Goal: Information Seeking & Learning: Learn about a topic

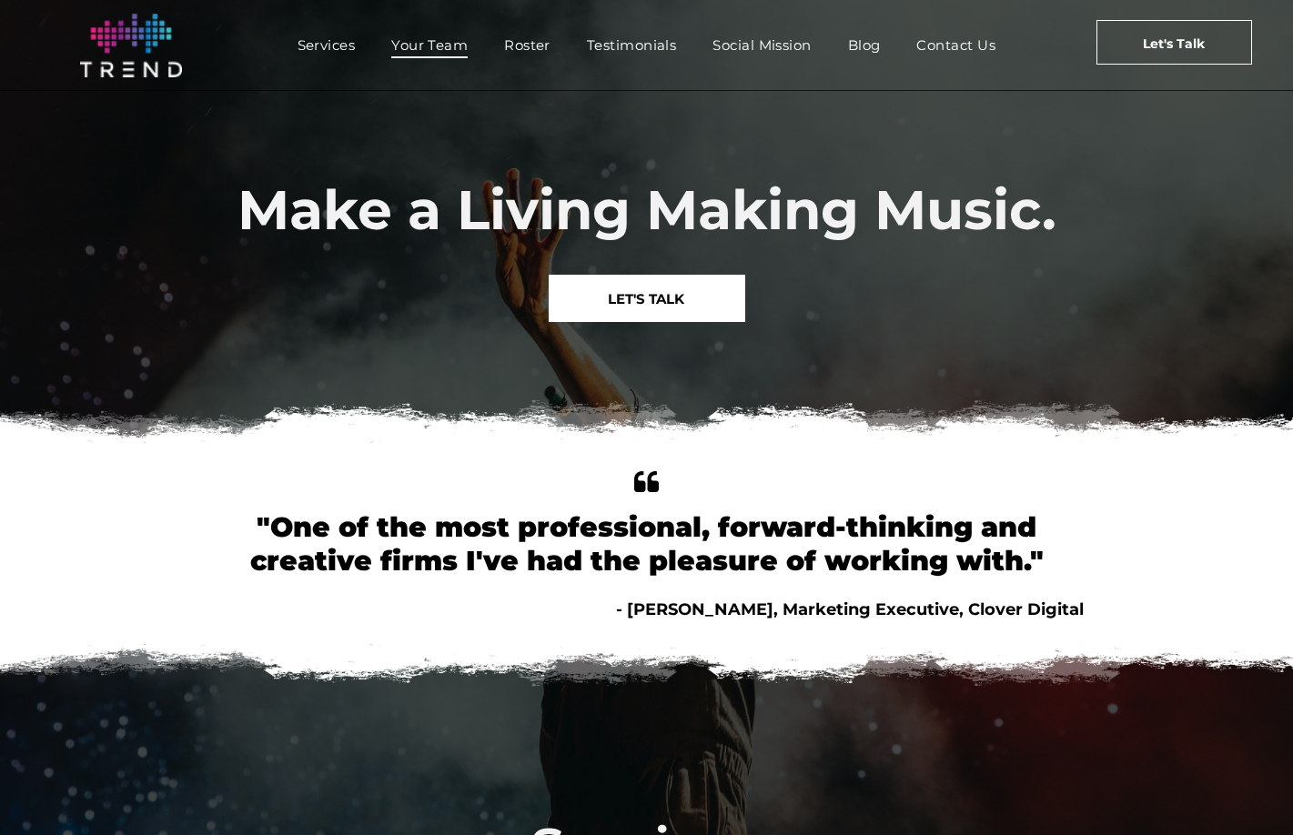
click at [445, 45] on span "Your Team" at bounding box center [429, 45] width 76 height 26
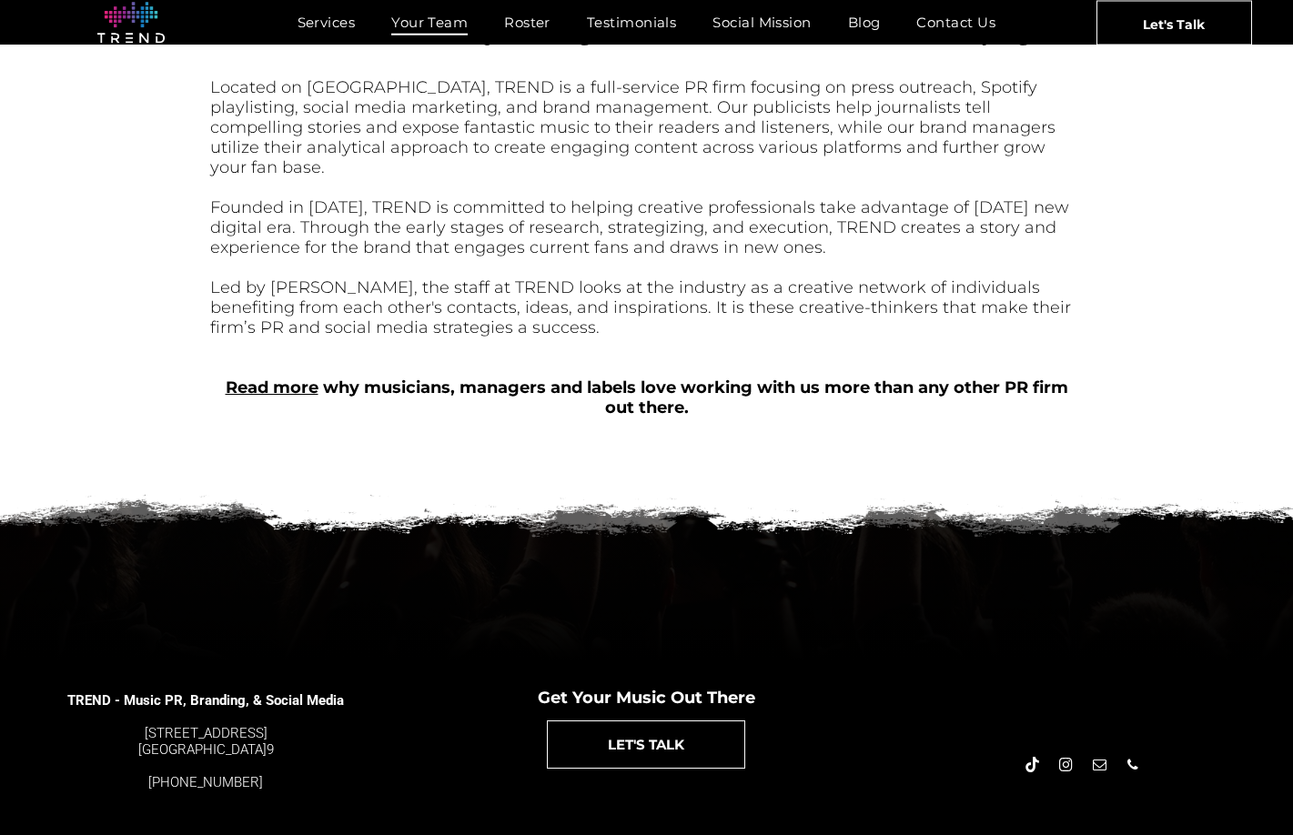
scroll to position [699, 0]
drag, startPoint x: 126, startPoint y: 700, endPoint x: 270, endPoint y: 727, distance: 146.1
click at [283, 732] on span "TREND - Music PR, Branding, & Social Media 4889 Melrose Ave. Los Angeles, CA 90…" at bounding box center [205, 733] width 278 height 115
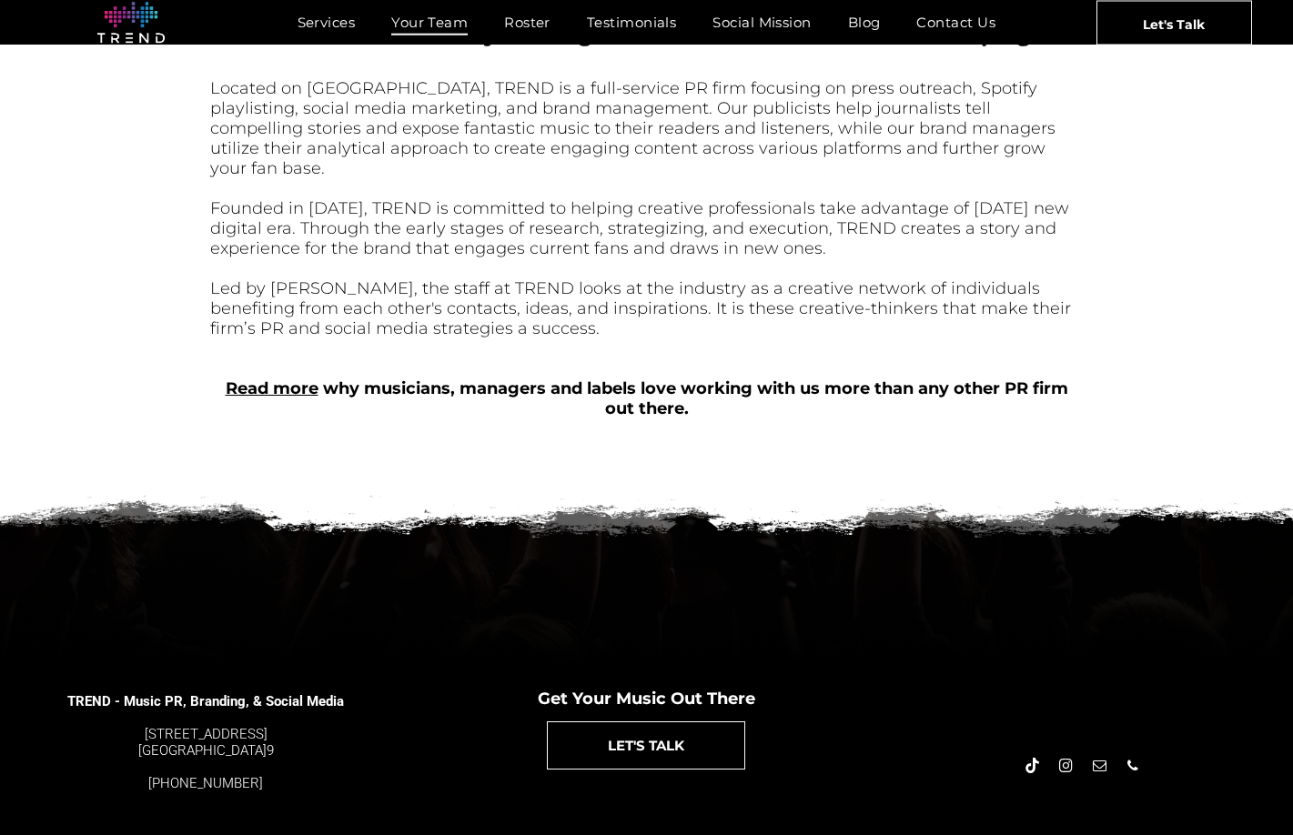
drag, startPoint x: 523, startPoint y: 794, endPoint x: 387, endPoint y: 776, distance: 137.7
click at [387, 776] on div "TREND - Music PR, Branding, & Social Media 4889 Melrose Ave. Los Angeles, CA 90…" at bounding box center [646, 734] width 1293 height 146
click at [326, 751] on h5 "TREND - Music PR, Branding, & Social Media 4889 Melrose Ave. Los Angeles, CA 90…" at bounding box center [205, 734] width 278 height 118
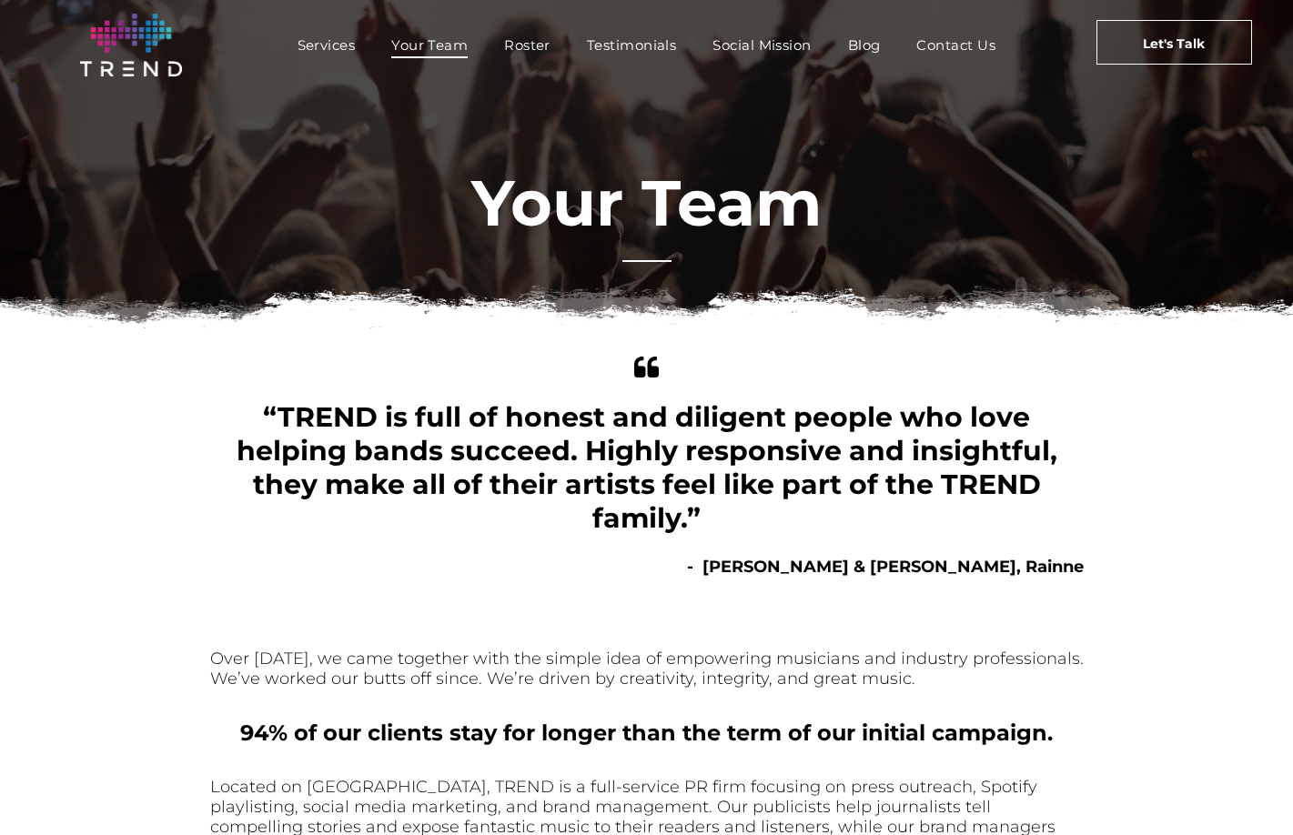
scroll to position [0, 0]
click at [965, 42] on span "Contact Us" at bounding box center [955, 45] width 79 height 26
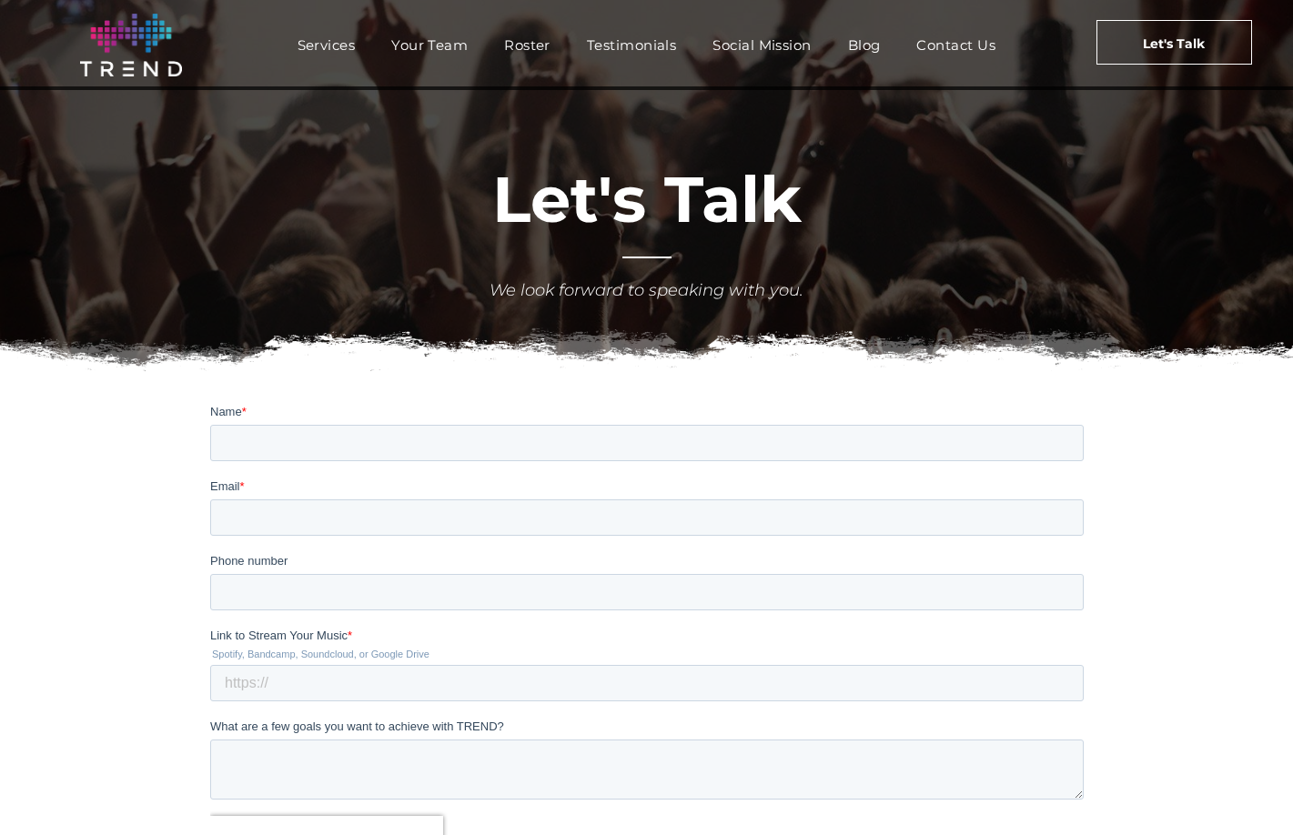
scroll to position [4, 0]
click at [974, 45] on span "Contact Us" at bounding box center [955, 45] width 79 height 26
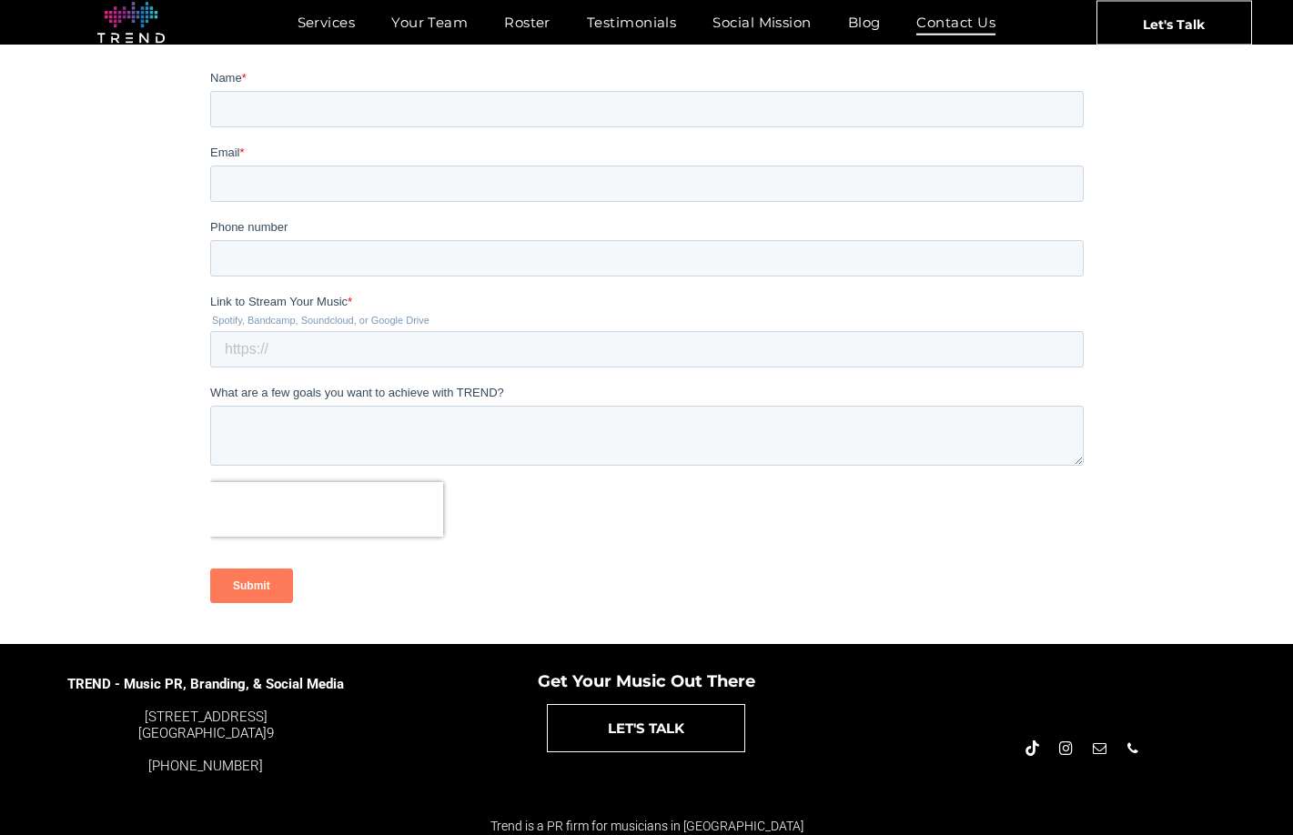
scroll to position [346, 0]
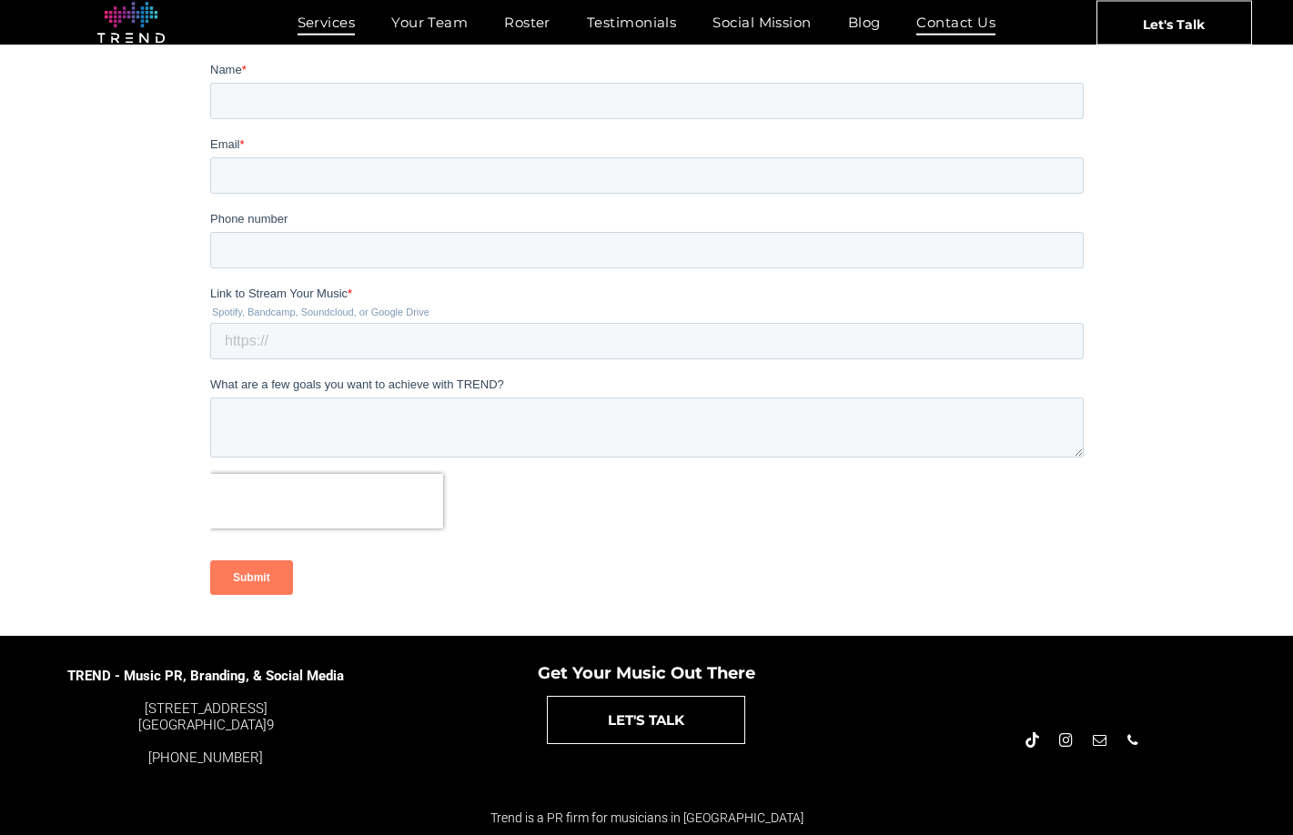
click at [336, 21] on span "Services" at bounding box center [326, 22] width 58 height 26
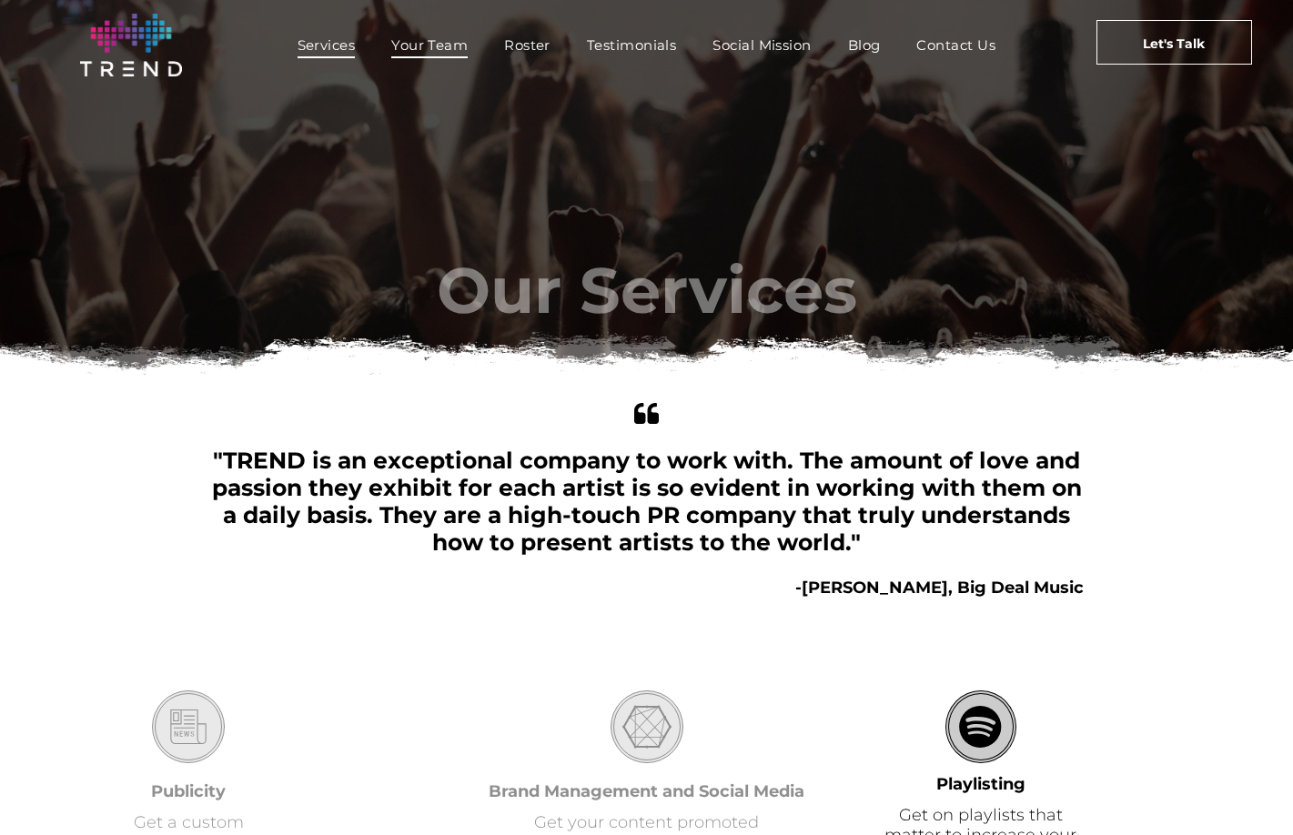
scroll to position [0, 1]
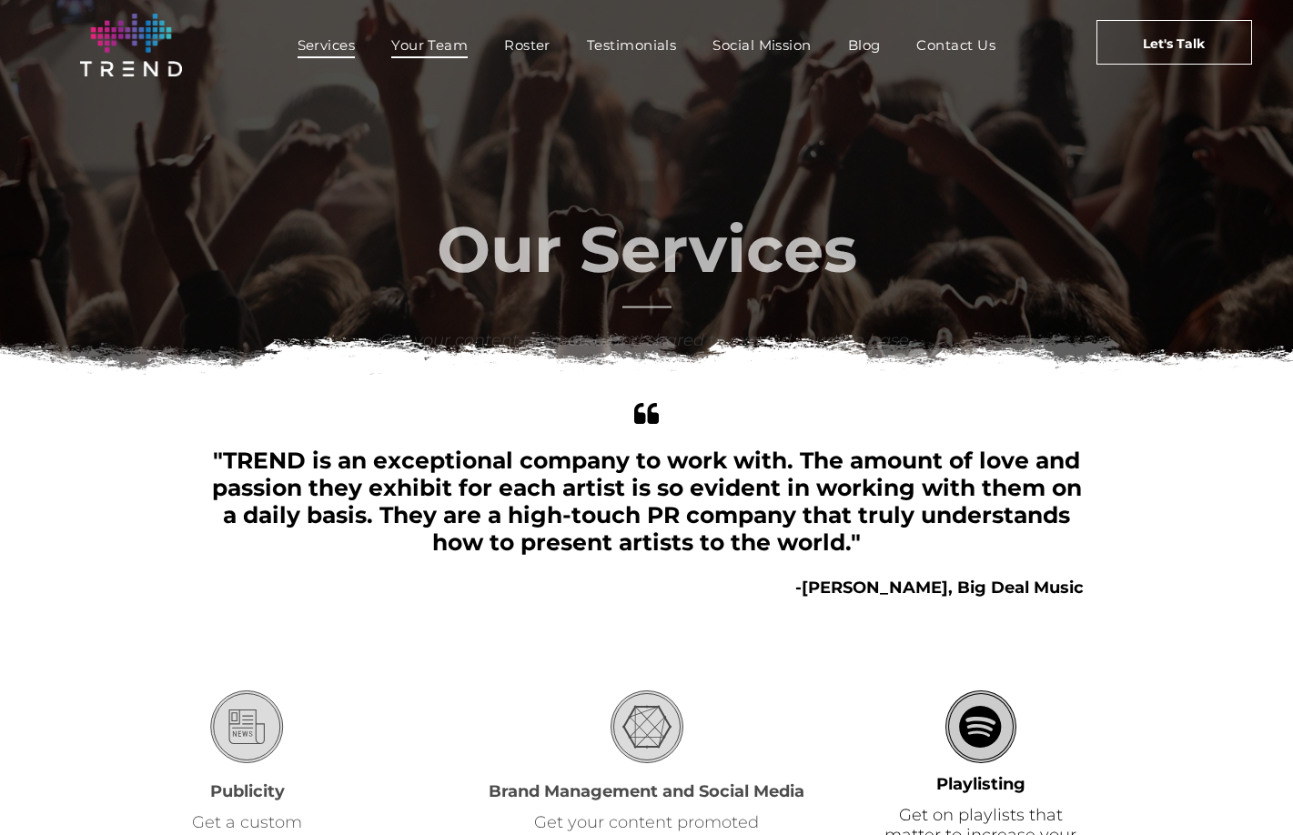
click at [422, 47] on span "Your Team" at bounding box center [429, 45] width 76 height 26
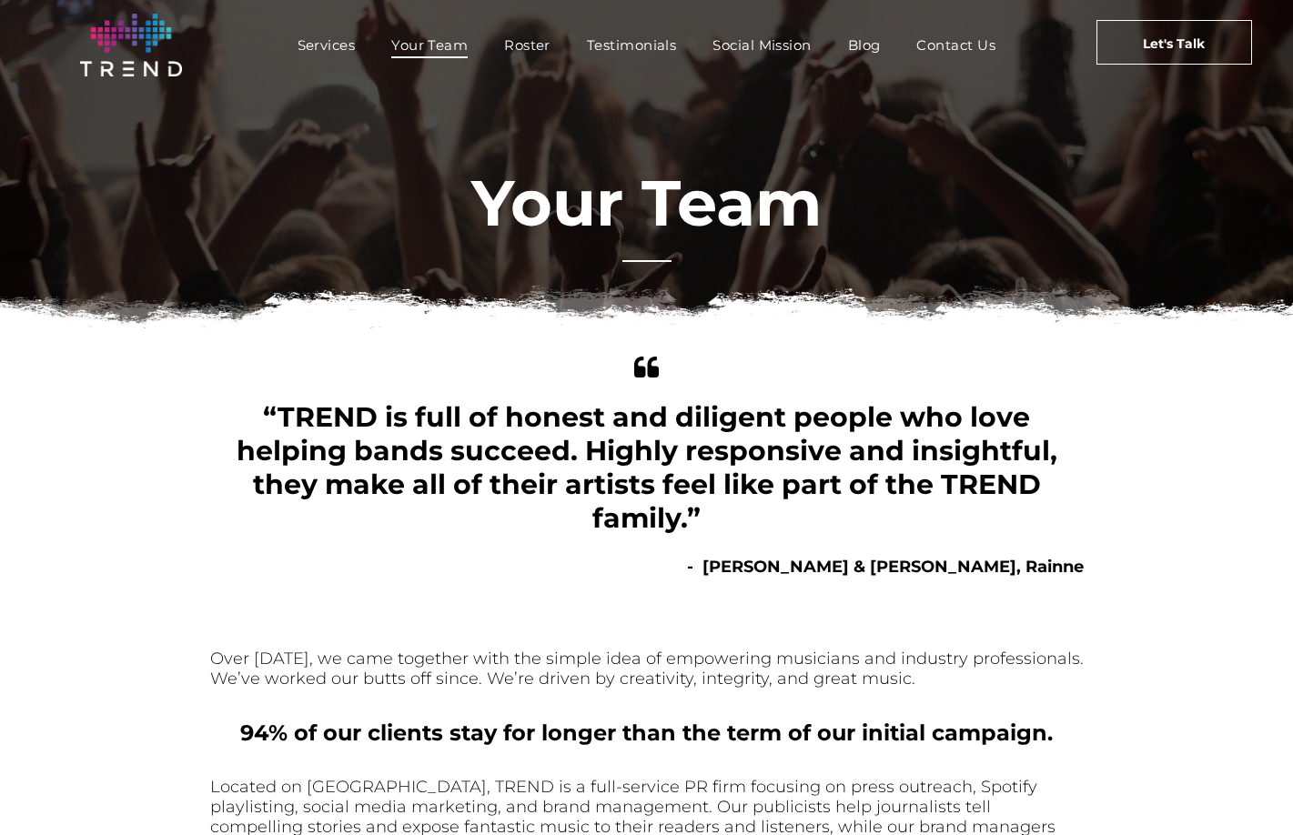
click at [418, 49] on span "Your Team" at bounding box center [429, 45] width 76 height 26
click at [539, 53] on span "Roster" at bounding box center [527, 45] width 46 height 26
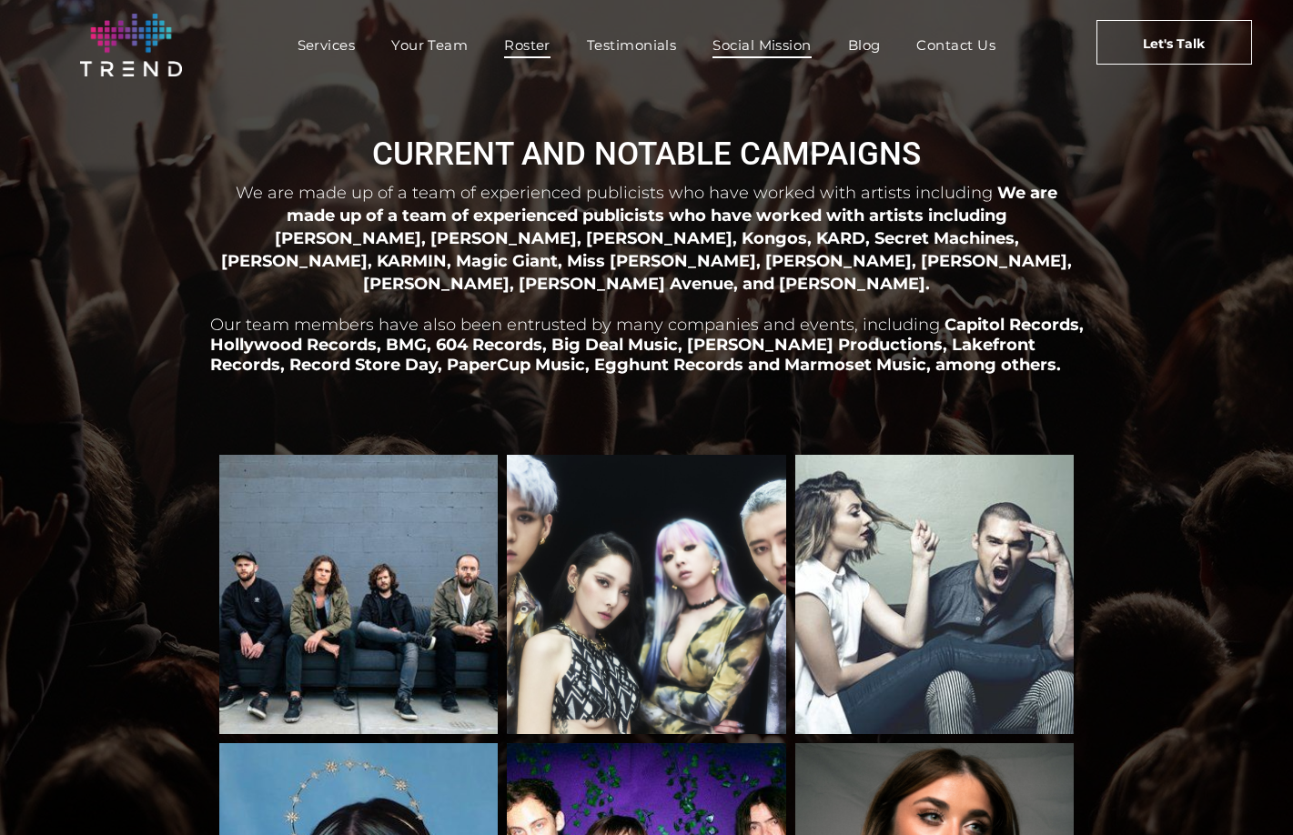
click at [791, 45] on span "Social Mission" at bounding box center [761, 45] width 98 height 26
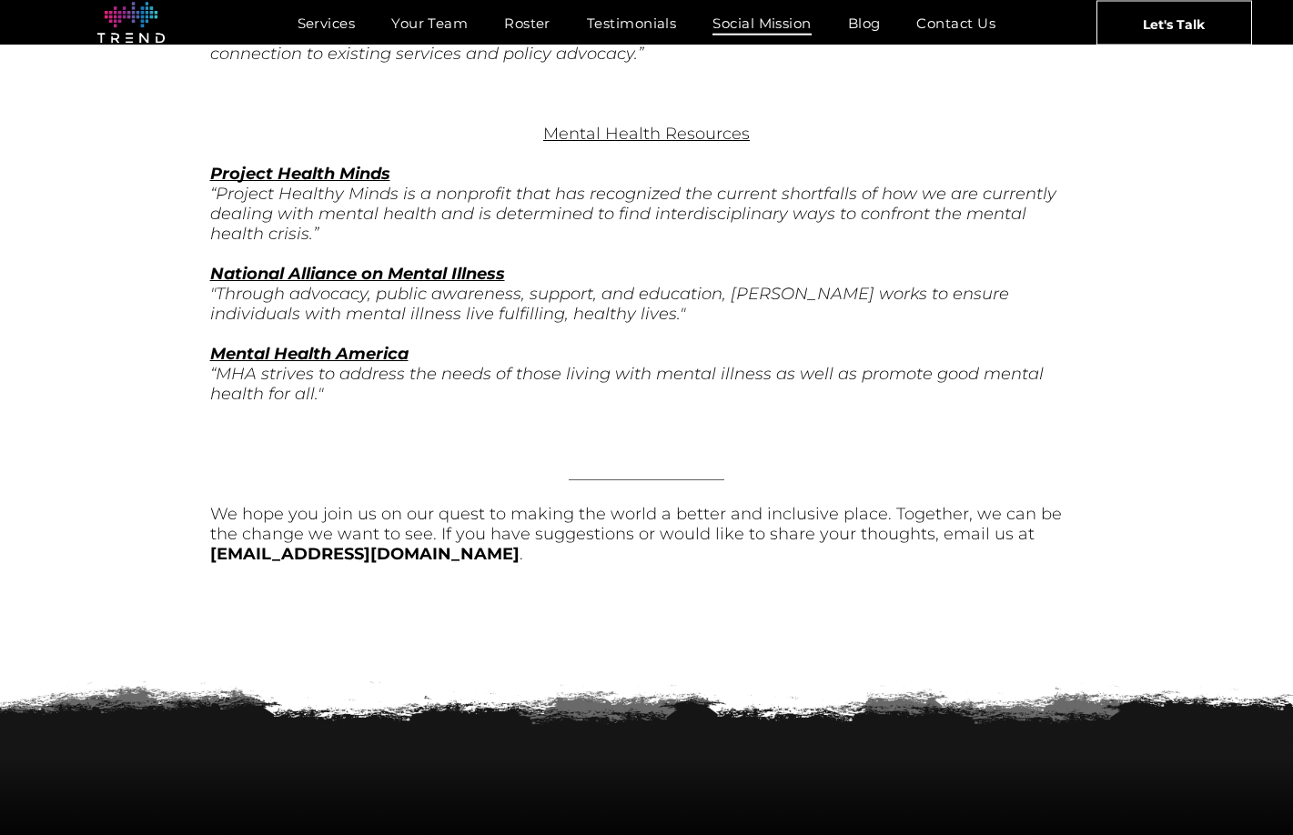
scroll to position [6096, 0]
drag, startPoint x: 121, startPoint y: 696, endPoint x: 371, endPoint y: 731, distance: 252.7
copy span "4889 Melrose Ave. Los Angeles, CA 9002 9"
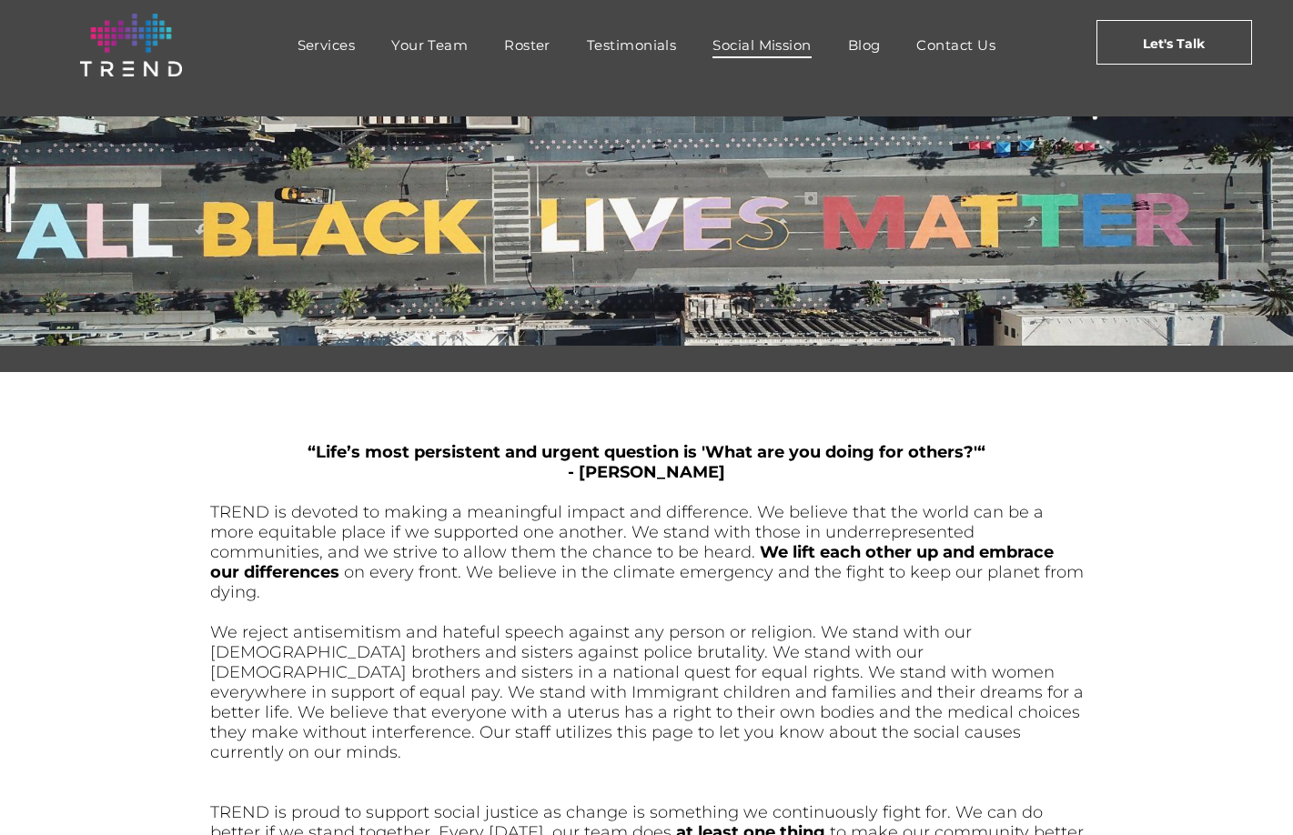
scroll to position [0, 0]
click at [332, 48] on span "Services" at bounding box center [326, 45] width 58 height 26
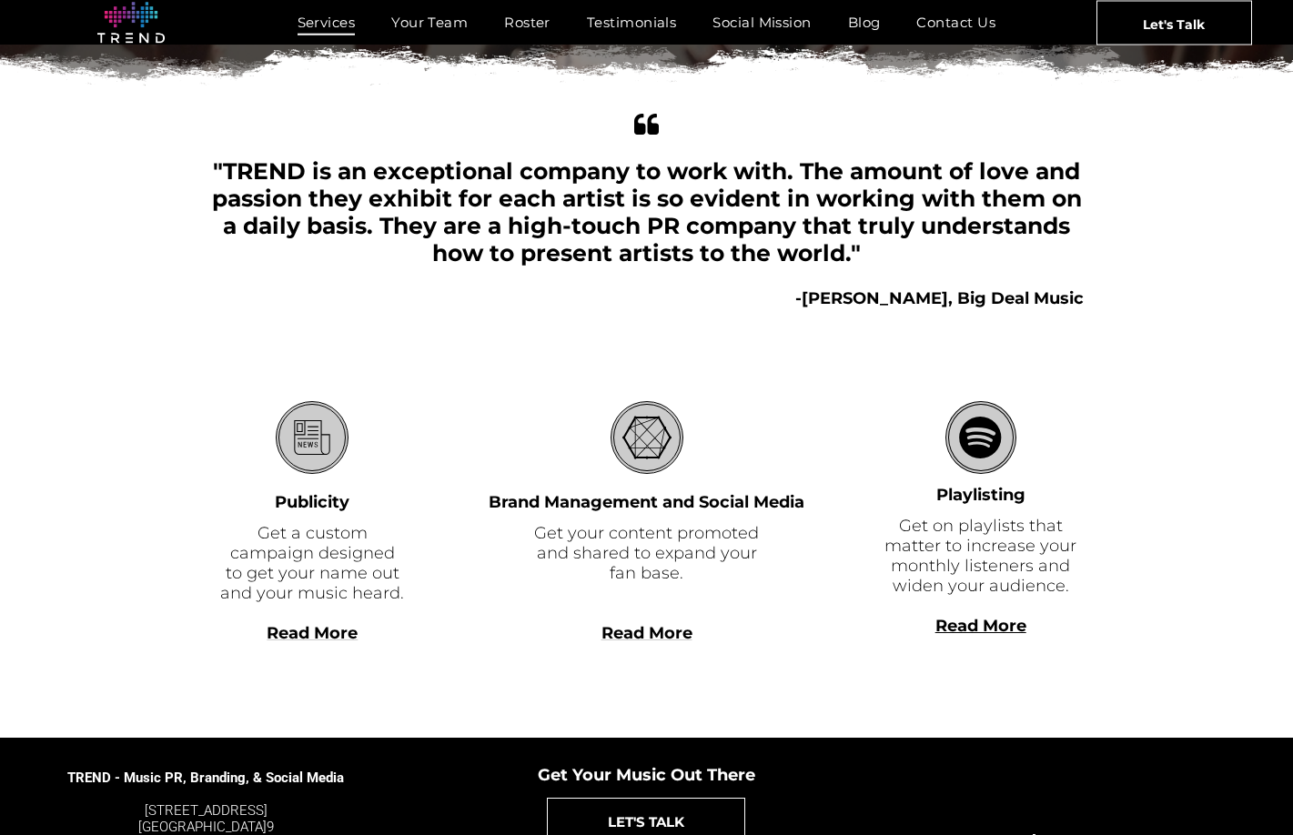
scroll to position [288, 0]
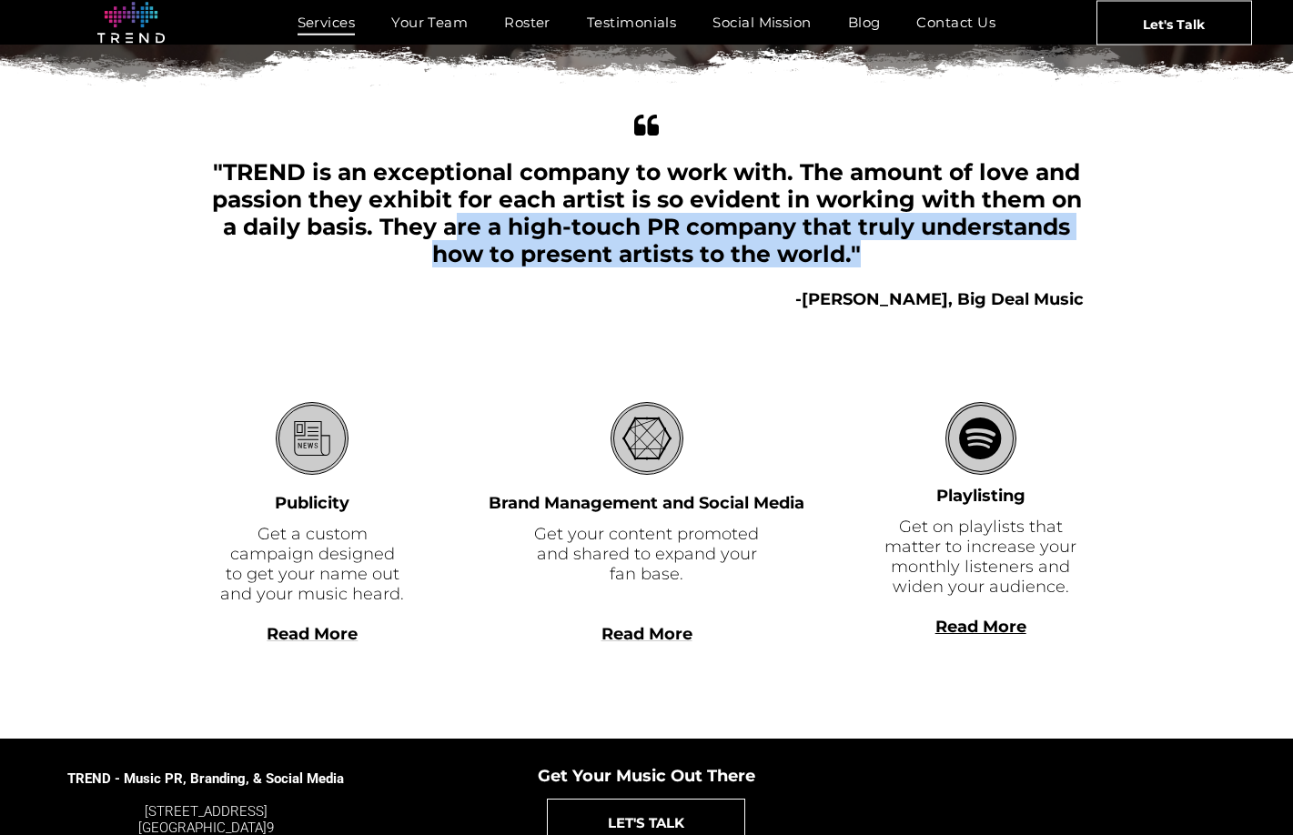
drag, startPoint x: 518, startPoint y: 229, endPoint x: 881, endPoint y: 246, distance: 363.3
click at [885, 244] on div ""TREND is an exceptional company to work with. The amount of love and passion t…" at bounding box center [646, 212] width 873 height 109
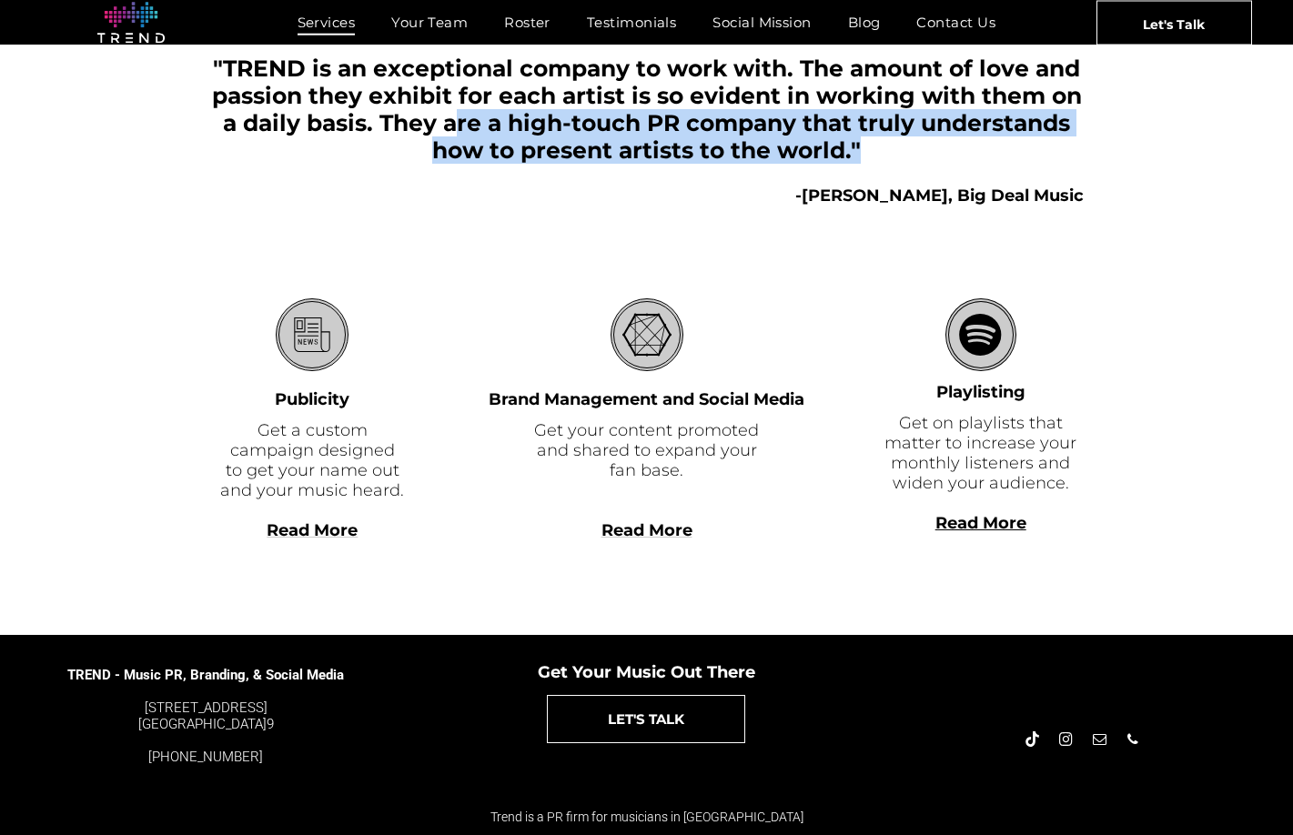
scroll to position [391, 0]
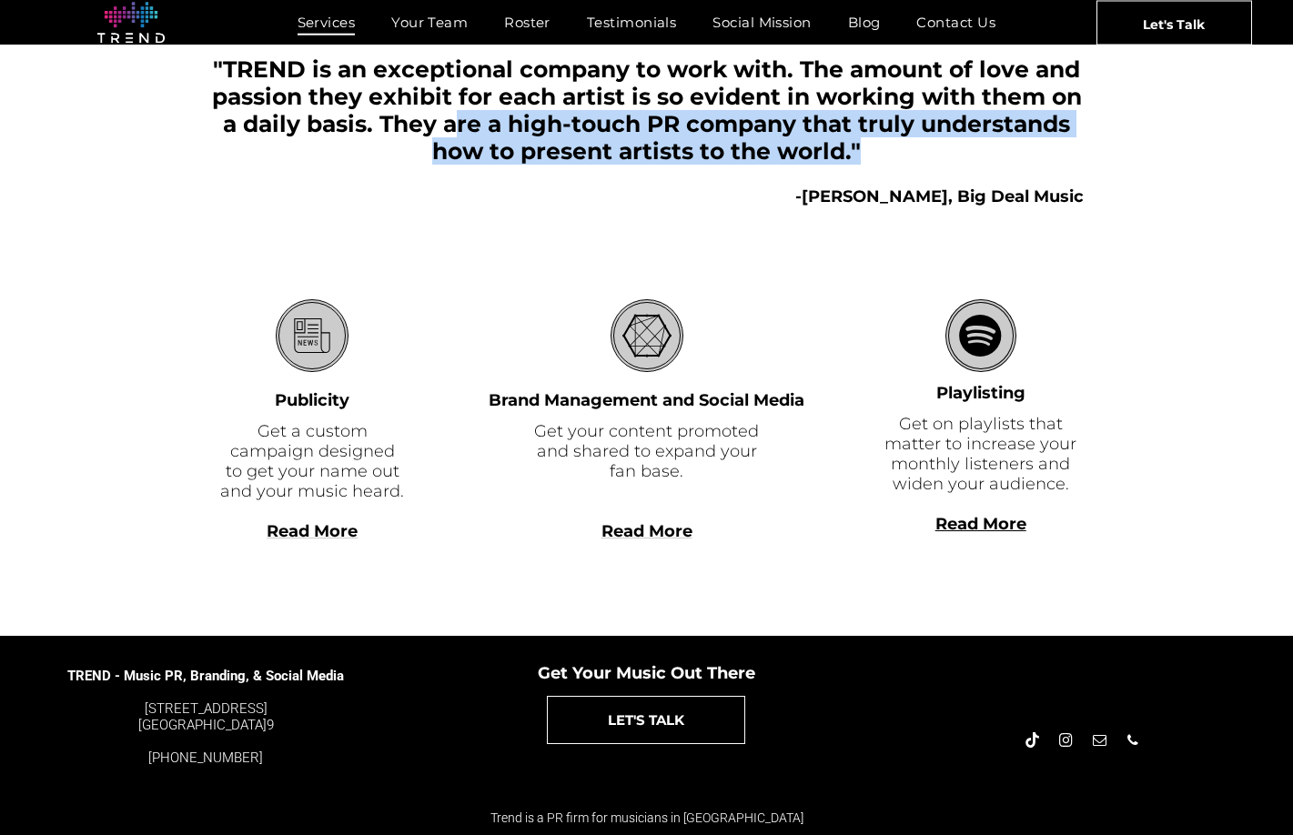
click at [653, 530] on span "Read More" at bounding box center [646, 531] width 91 height 20
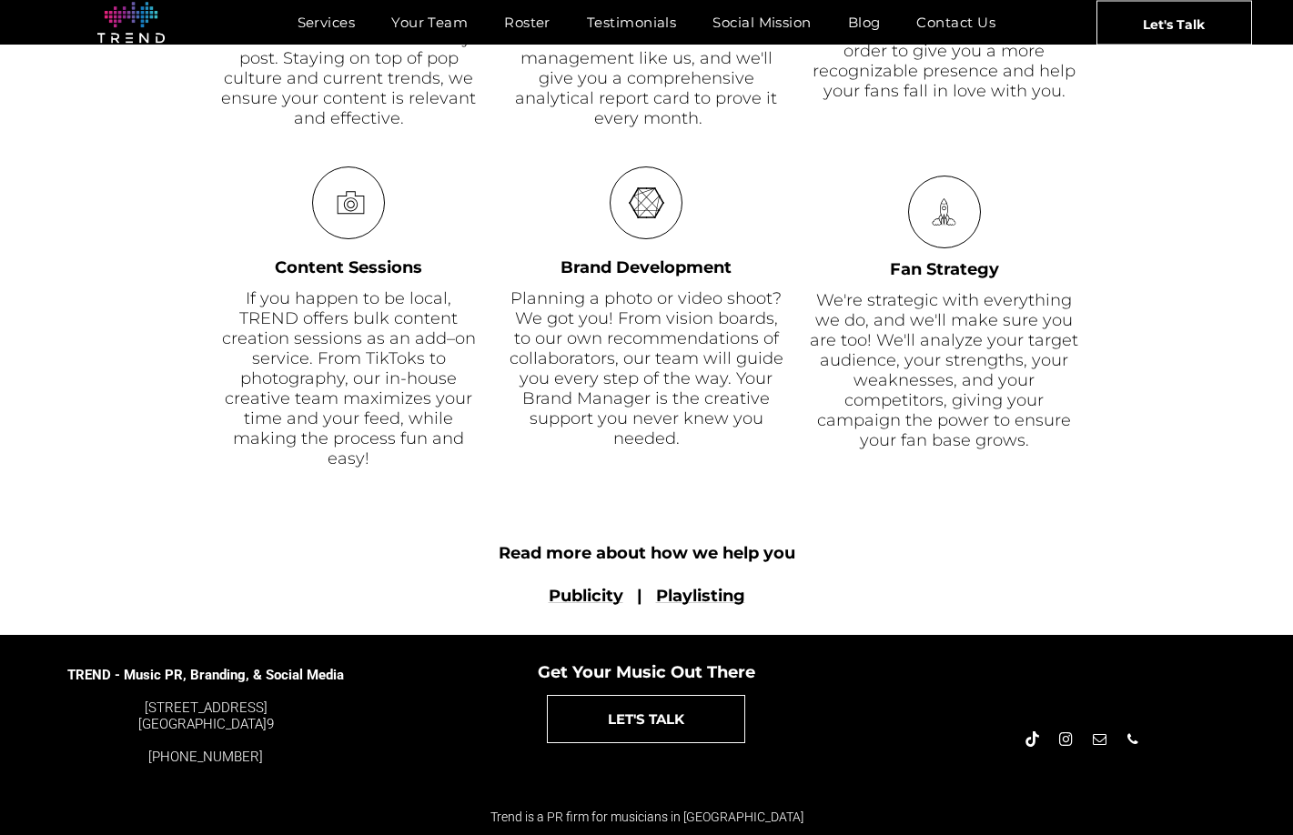
scroll to position [1154, 0]
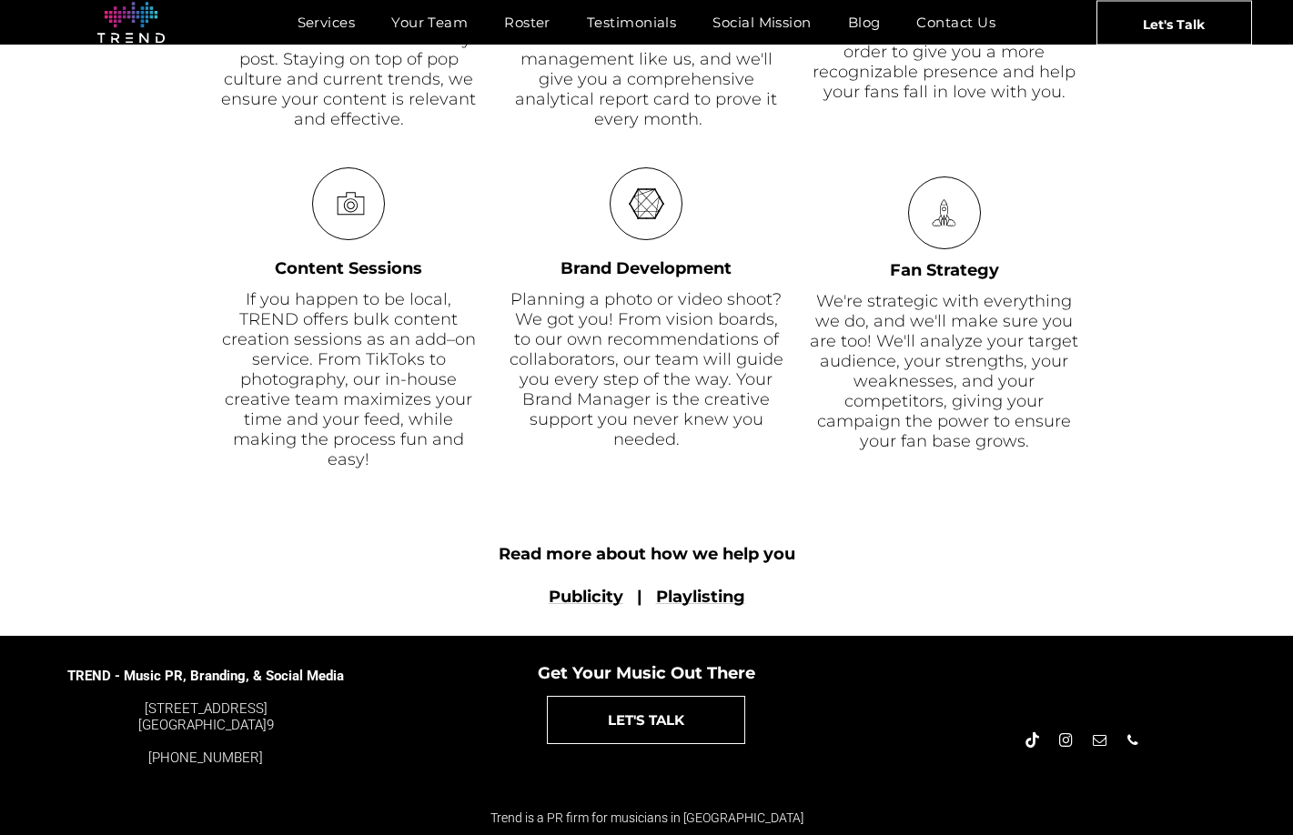
click at [598, 595] on font "Publicity" at bounding box center [586, 597] width 75 height 20
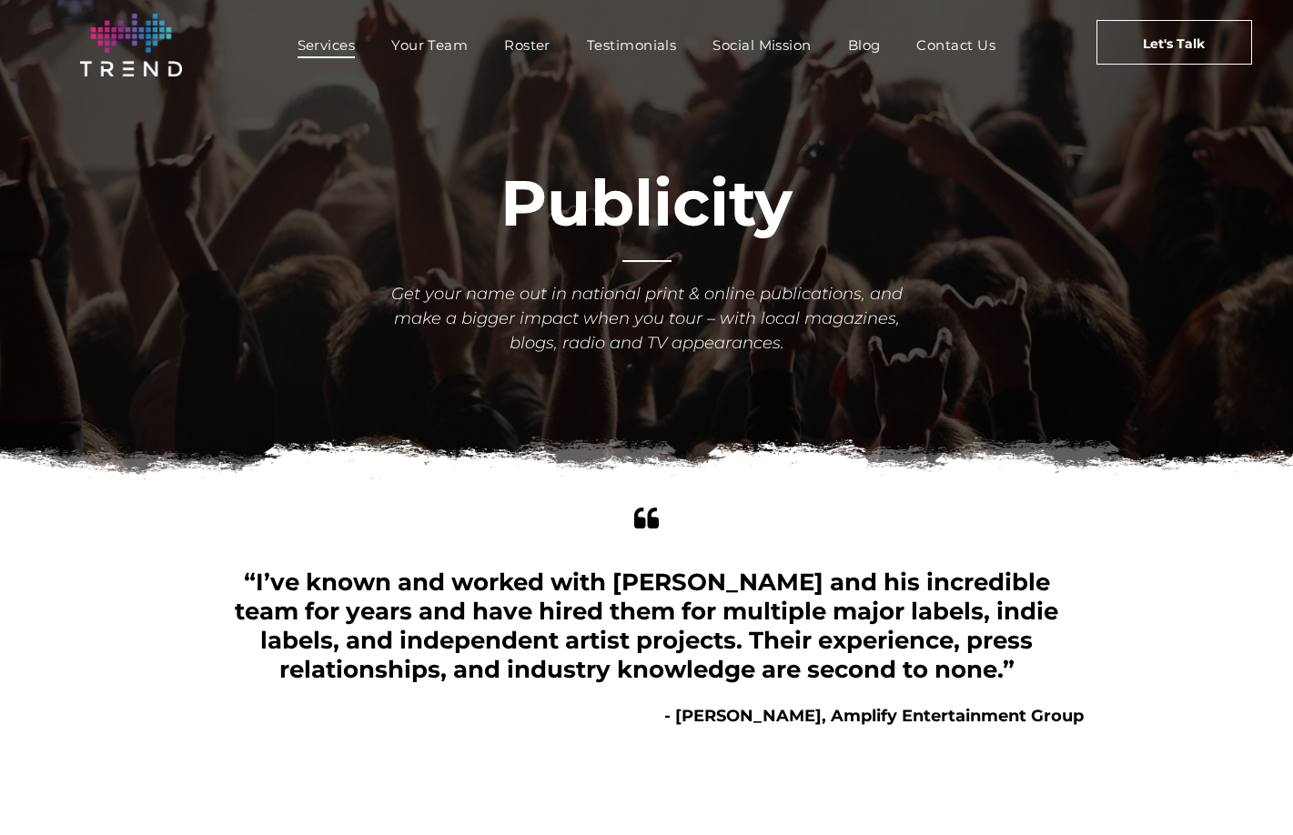
click at [327, 49] on span "Services" at bounding box center [326, 45] width 58 height 26
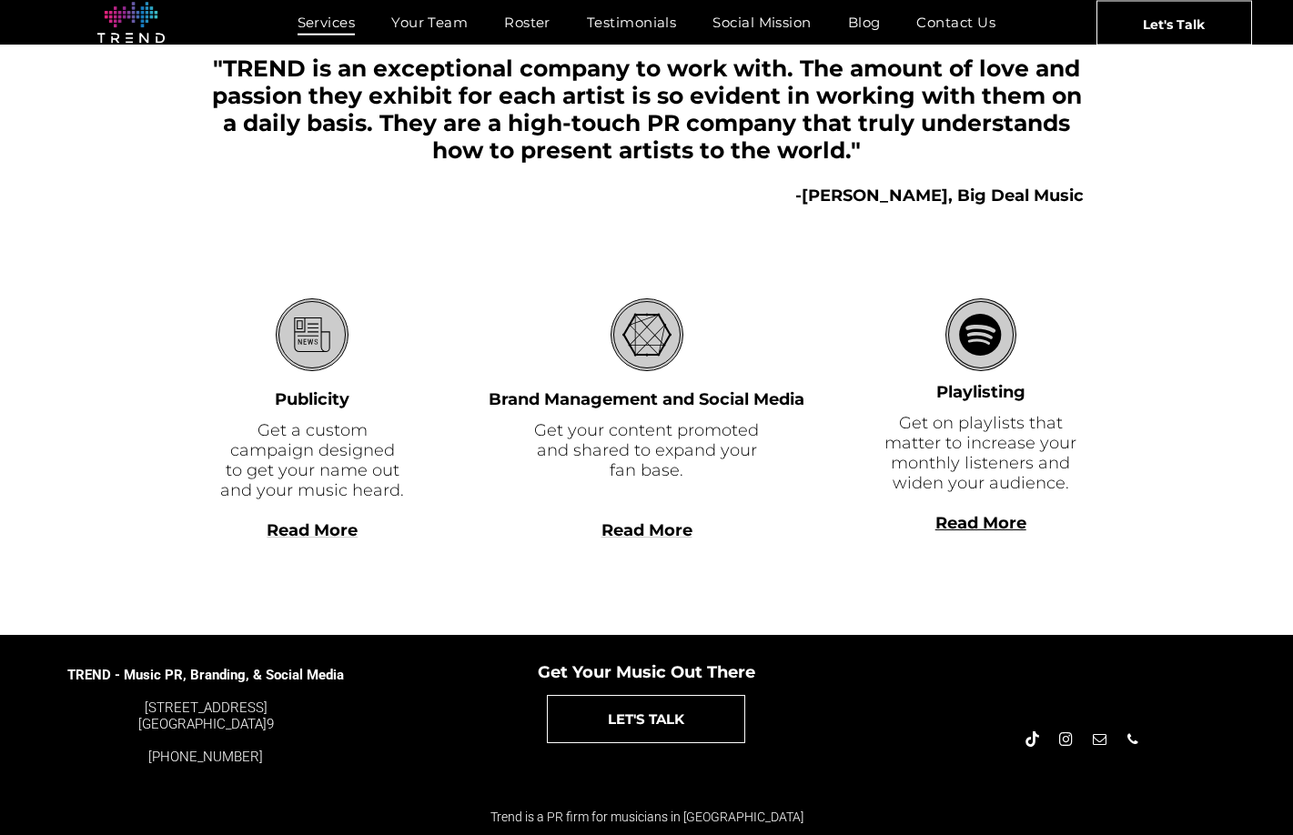
scroll to position [391, 0]
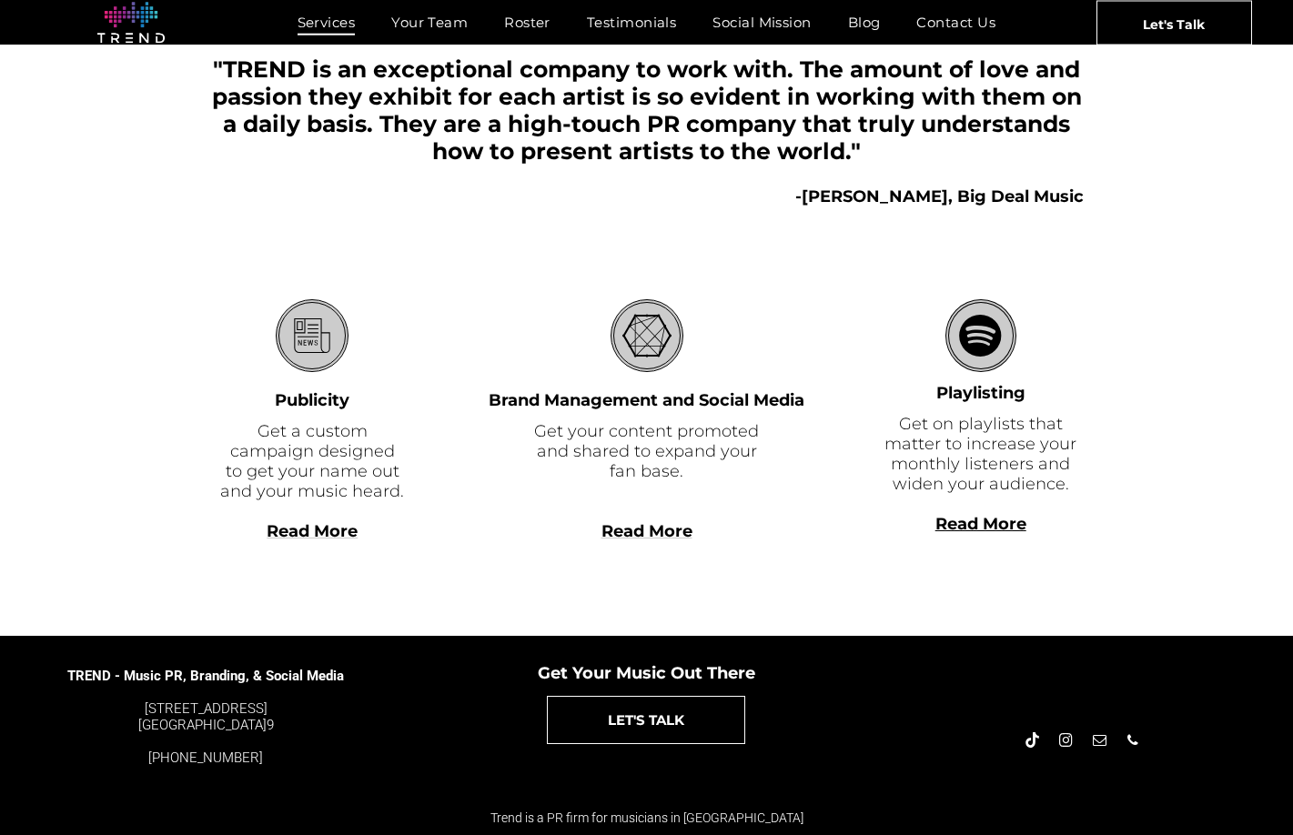
click at [668, 532] on span "Read More" at bounding box center [646, 531] width 91 height 20
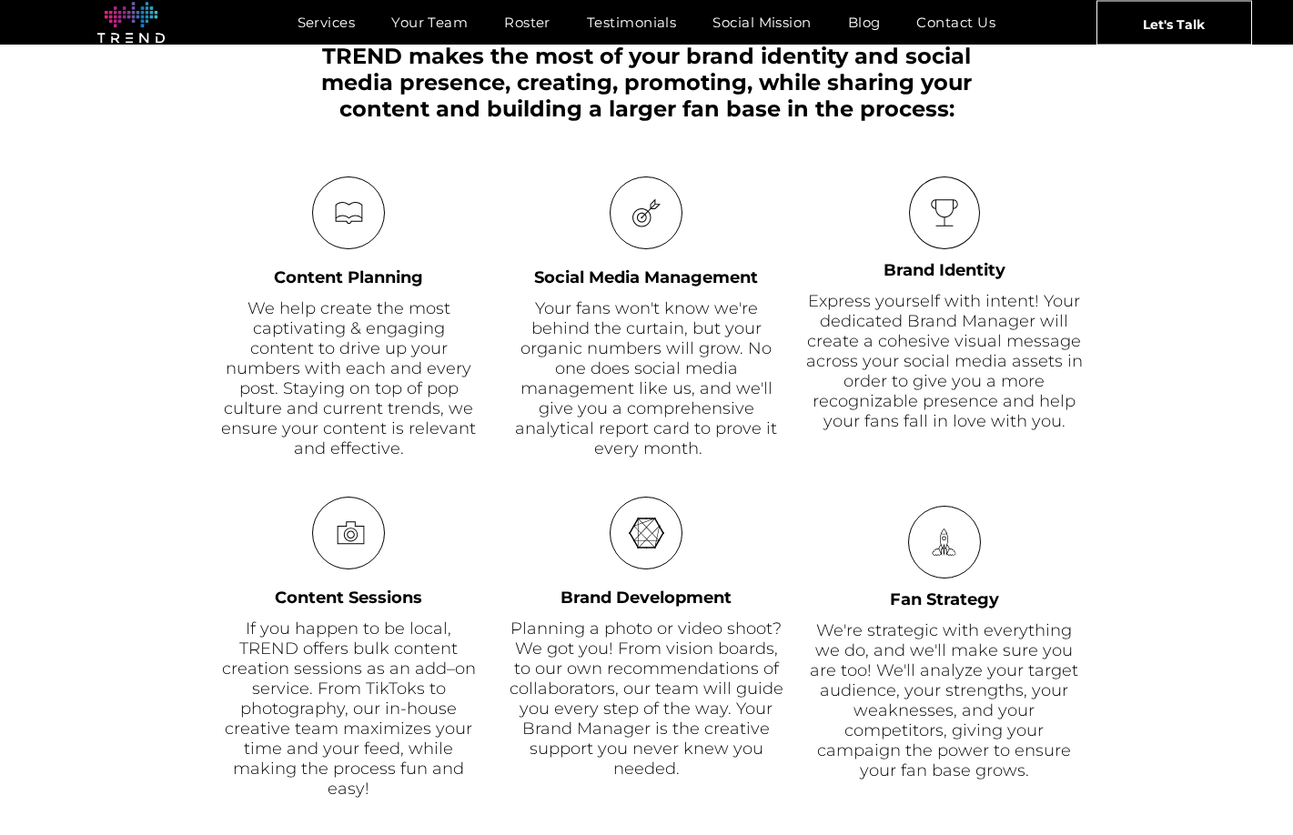
scroll to position [821, 0]
